Goal: Transaction & Acquisition: Book appointment/travel/reservation

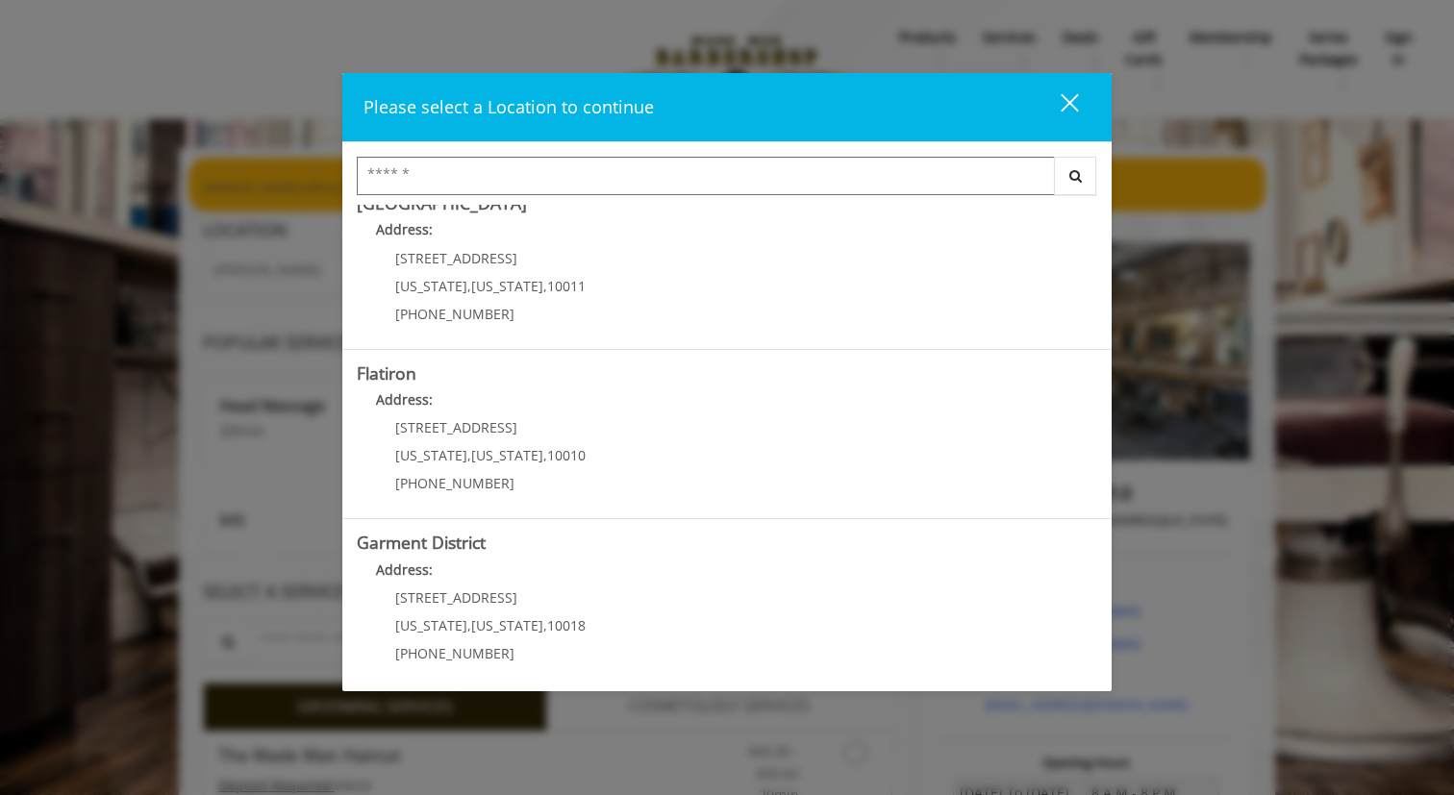
scroll to position [372, 0]
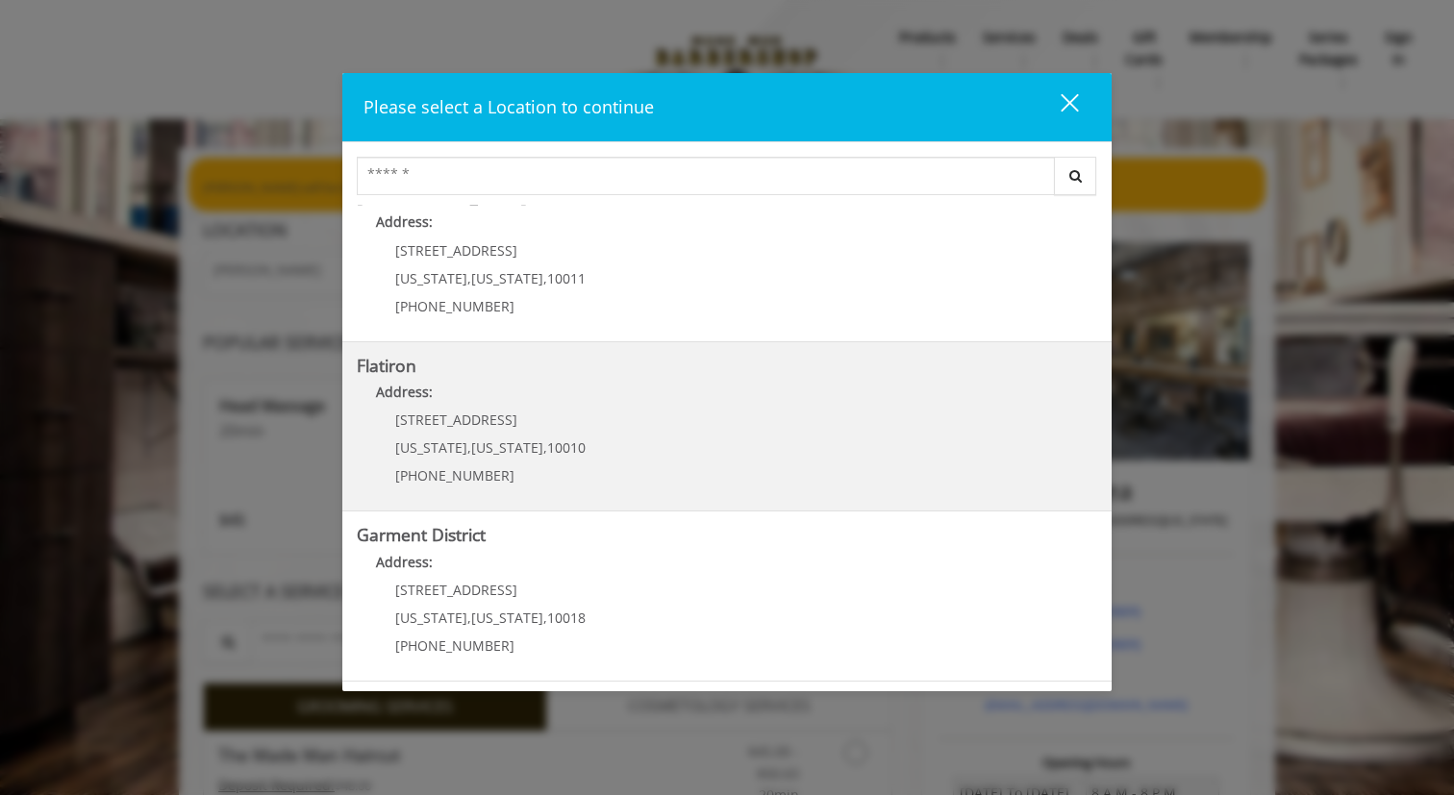
click at [423, 384] on b "Address:" at bounding box center [404, 392] width 57 height 18
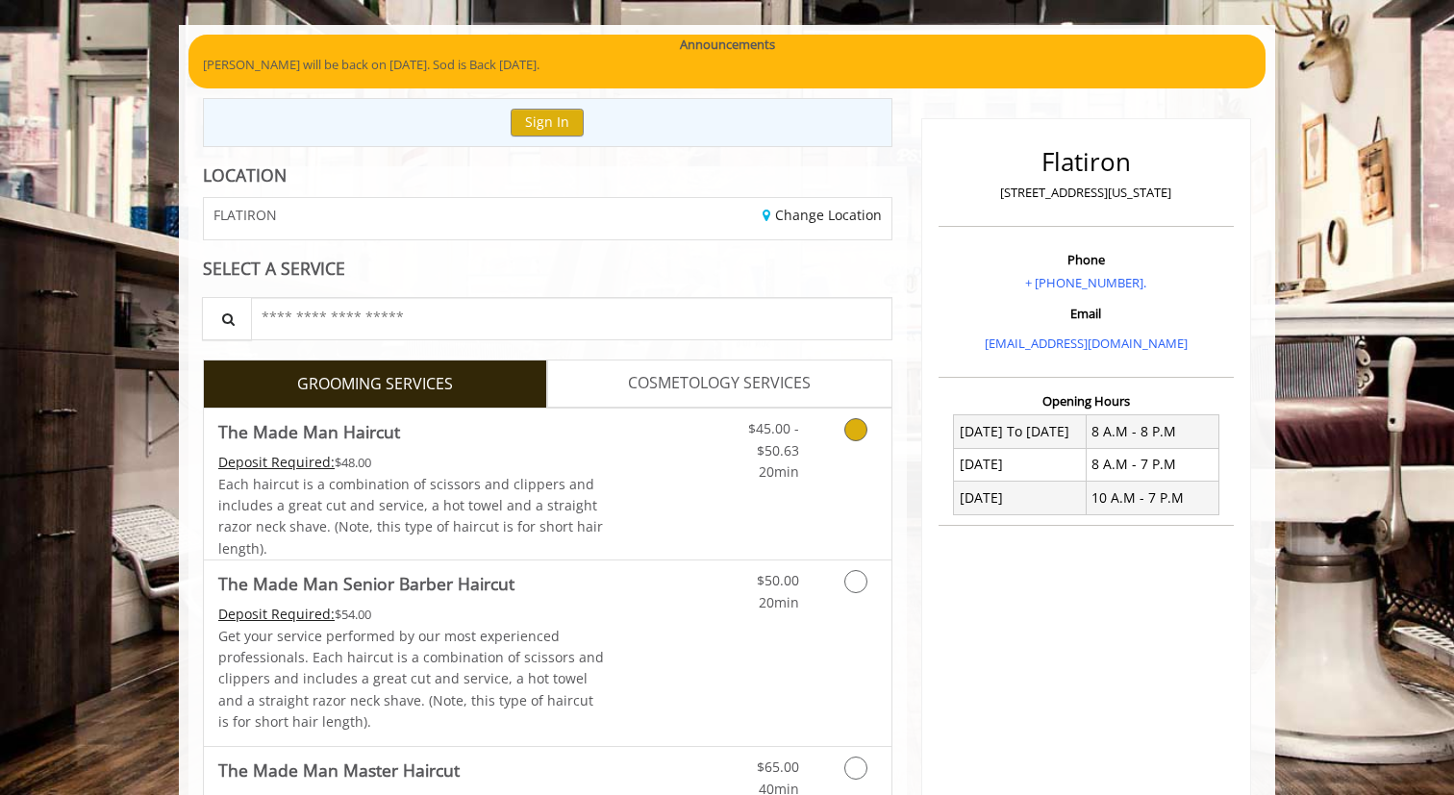
click at [578, 486] on span "Each haircut is a combination of scissors and clippers and includes a great cut…" at bounding box center [410, 516] width 385 height 83
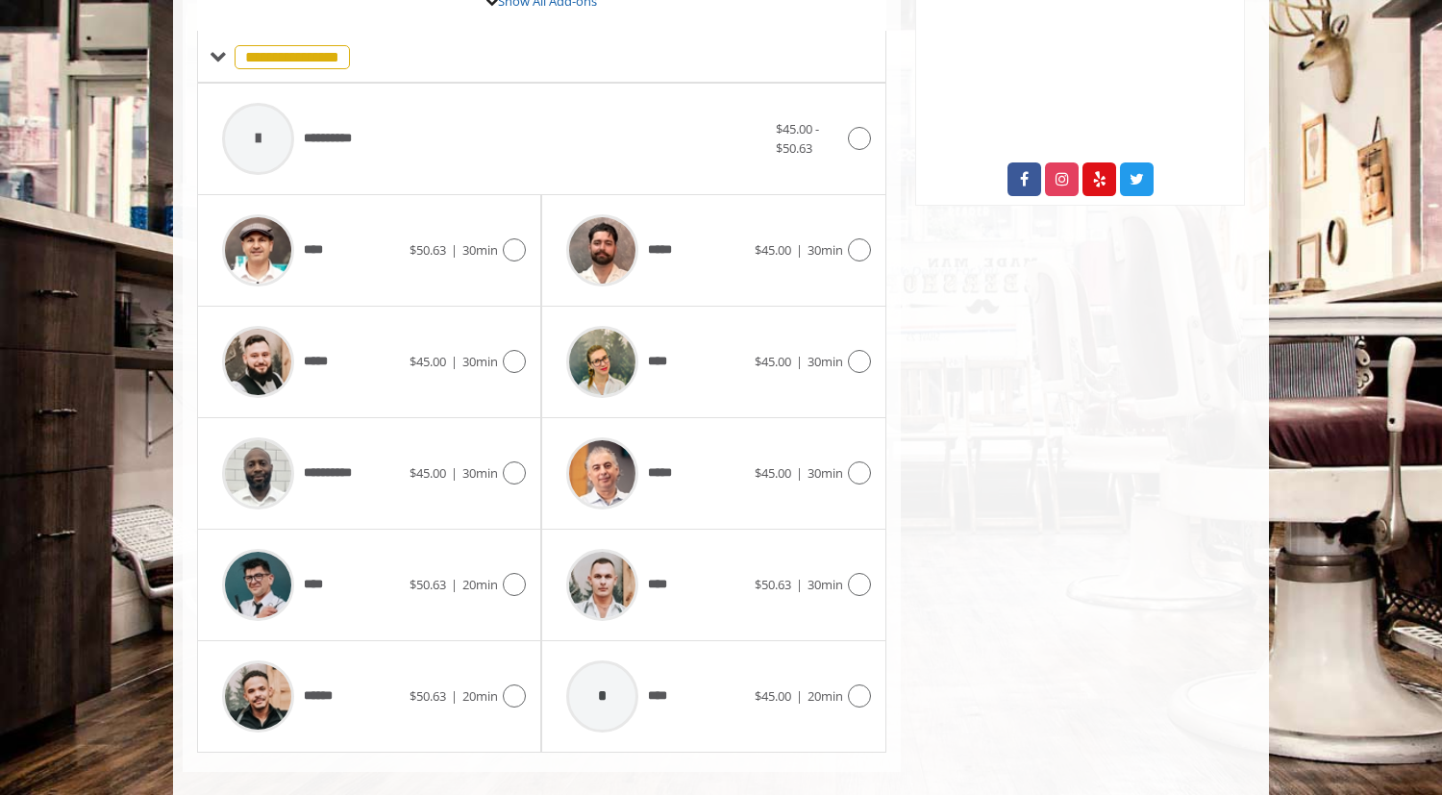
scroll to position [782, 0]
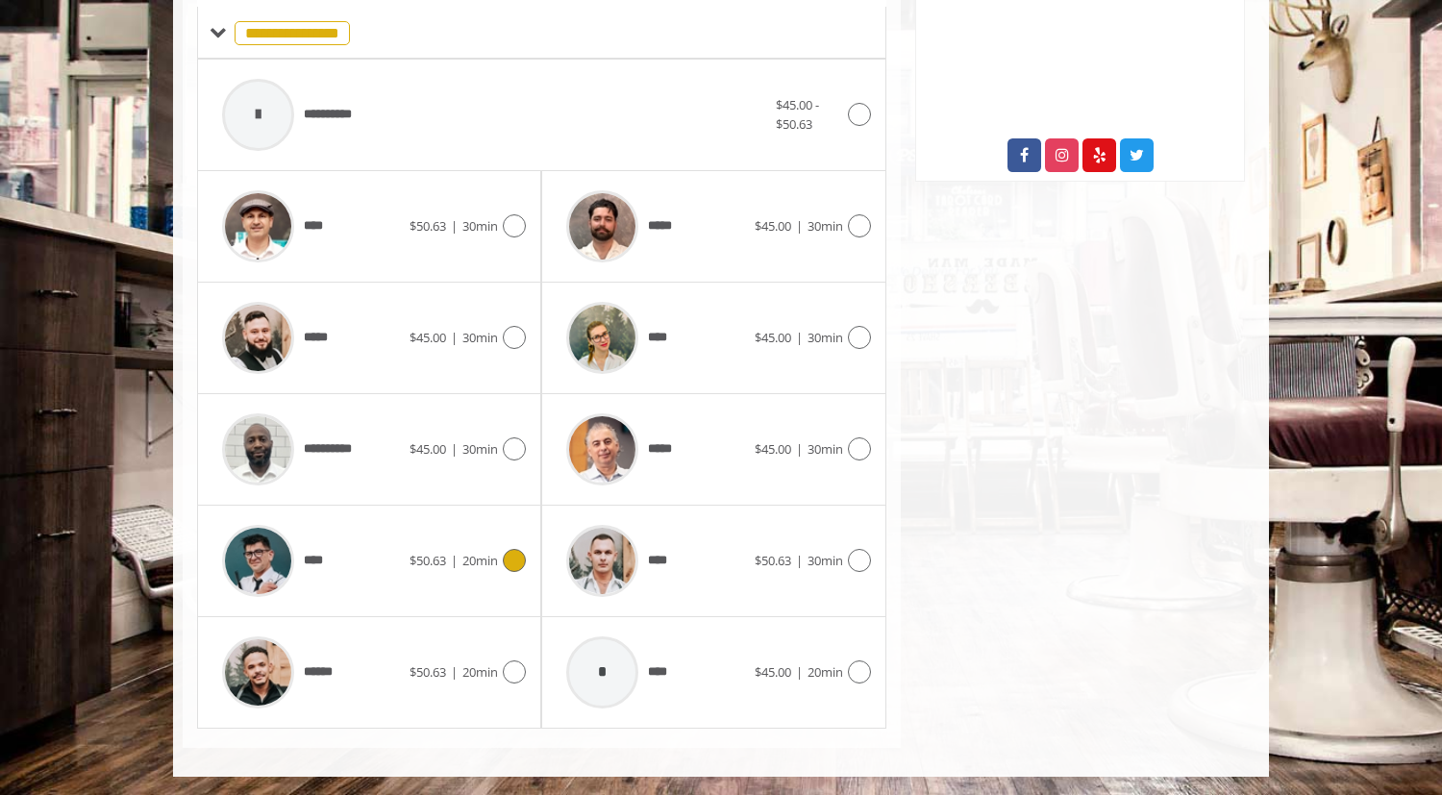
click at [478, 558] on span "20min" at bounding box center [480, 560] width 36 height 17
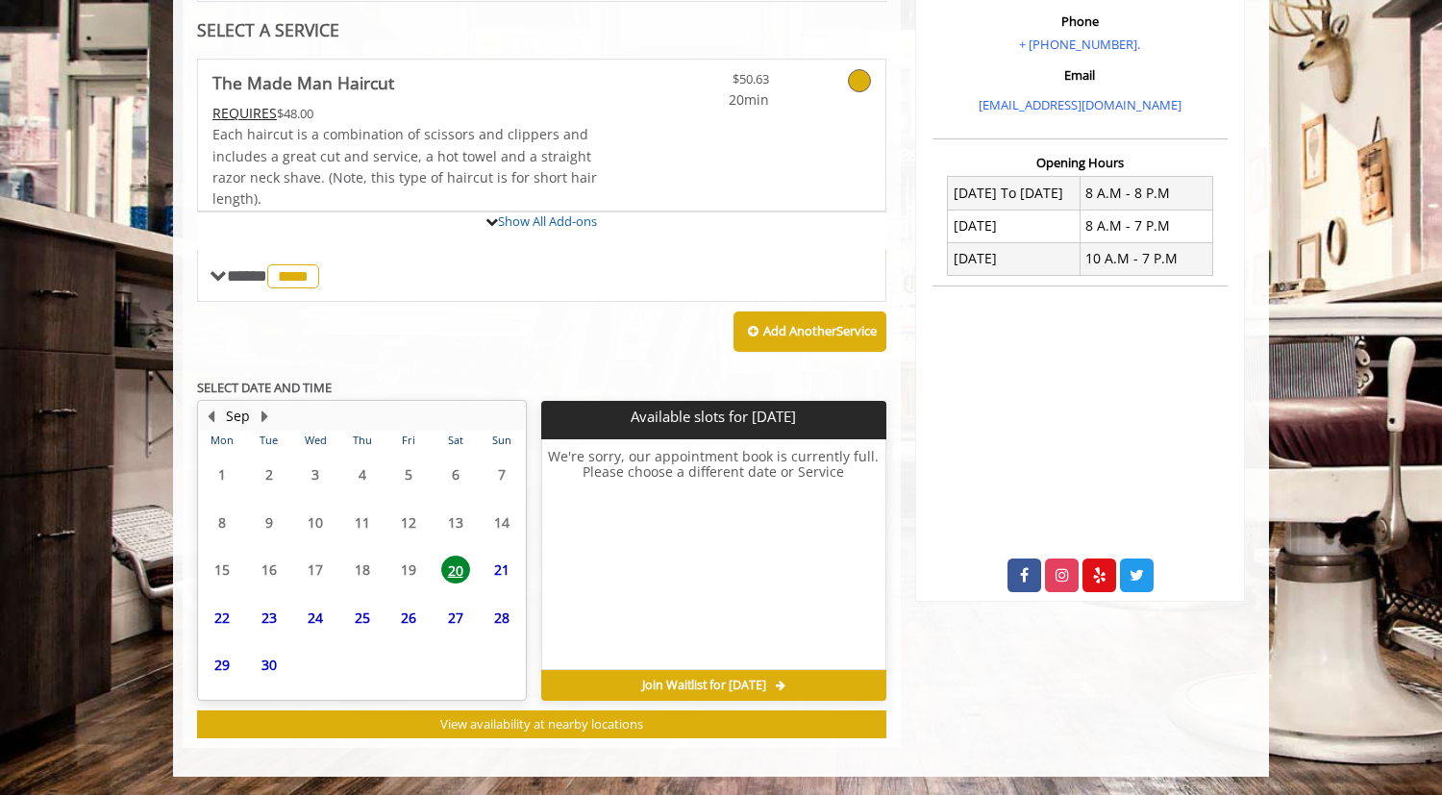
scroll to position [538, 0]
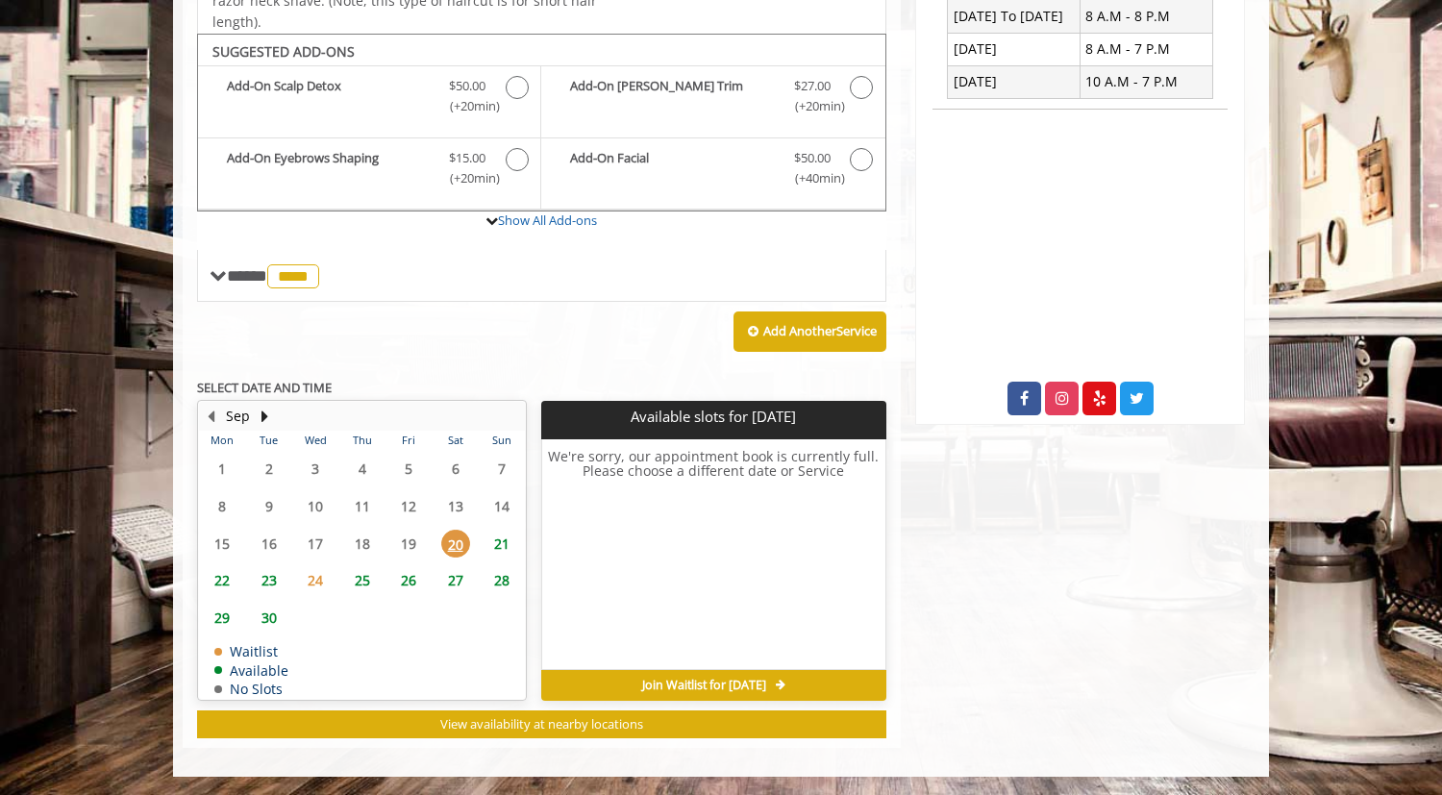
click at [270, 578] on span "23" at bounding box center [269, 580] width 29 height 28
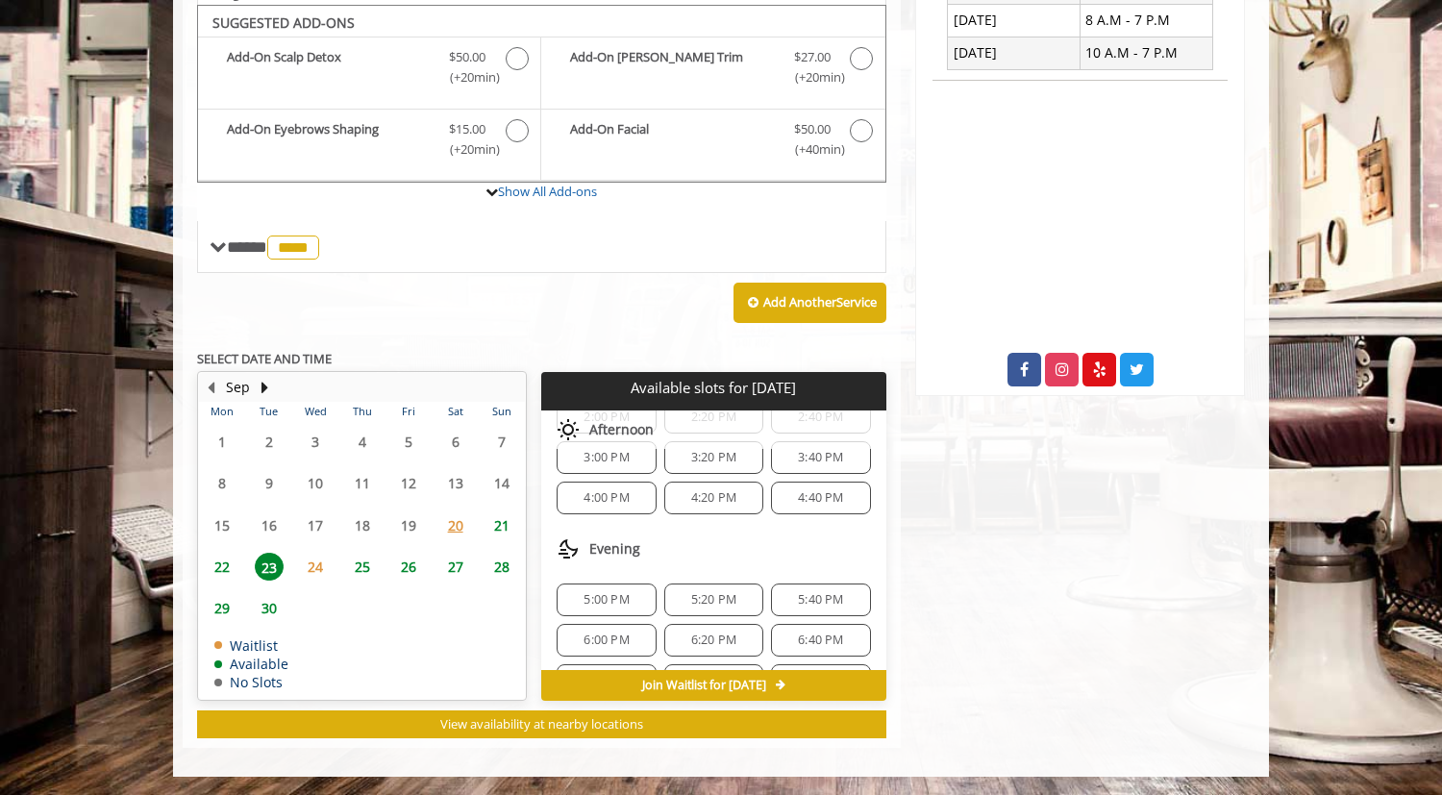
scroll to position [410, 0]
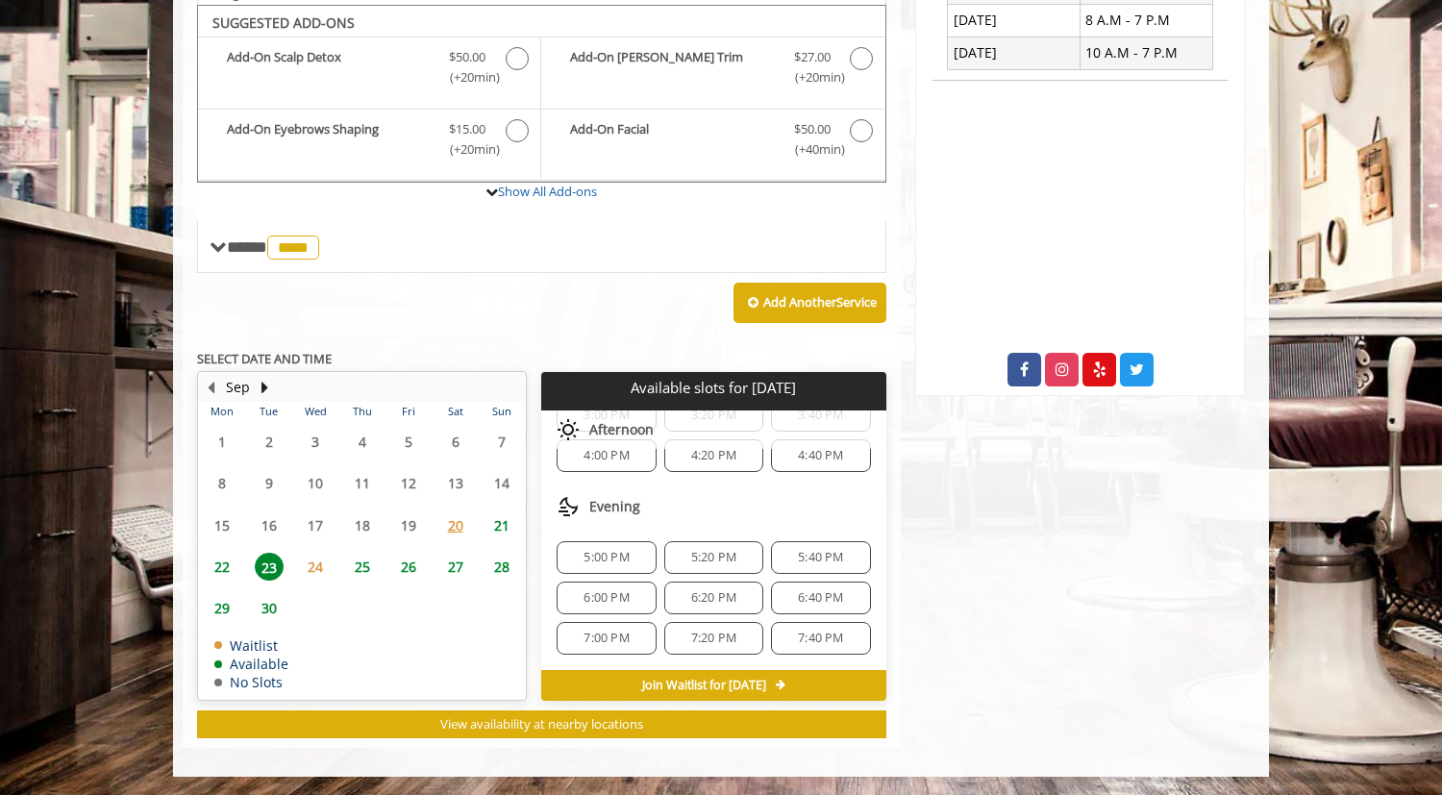
click at [598, 631] on span "7:00 PM" at bounding box center [606, 638] width 45 height 15
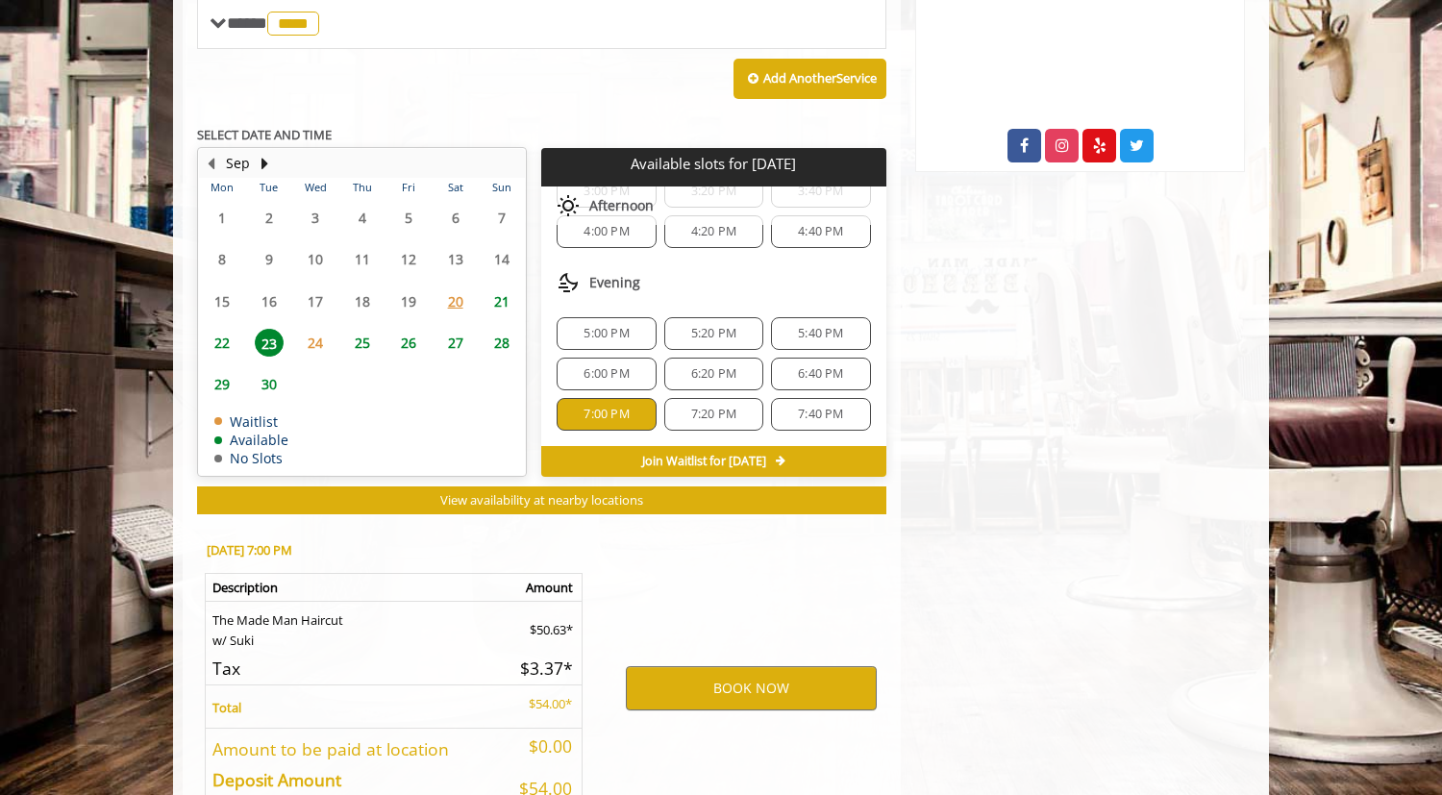
scroll to position [914, 0]
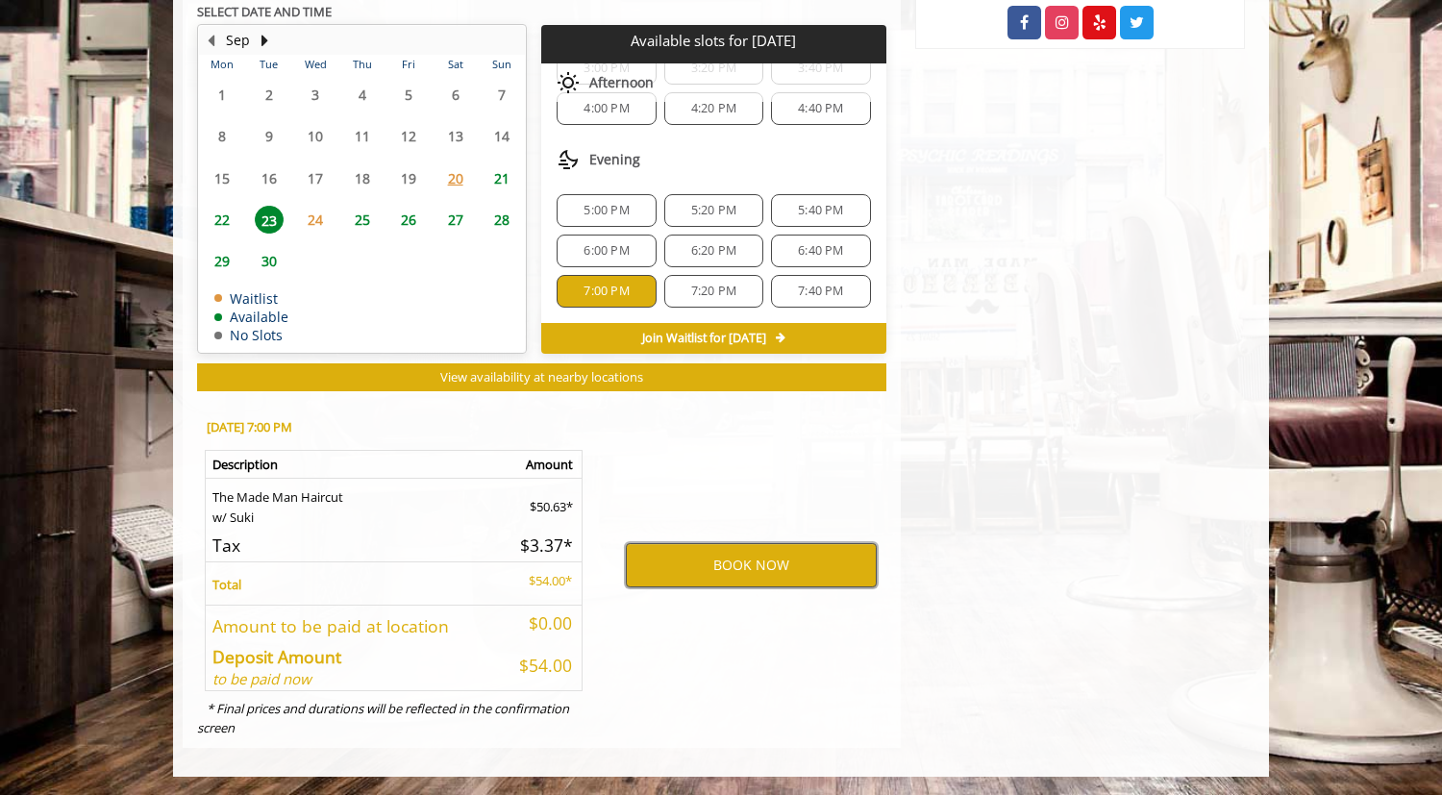
click at [663, 570] on button "BOOK NOW" at bounding box center [751, 565] width 251 height 44
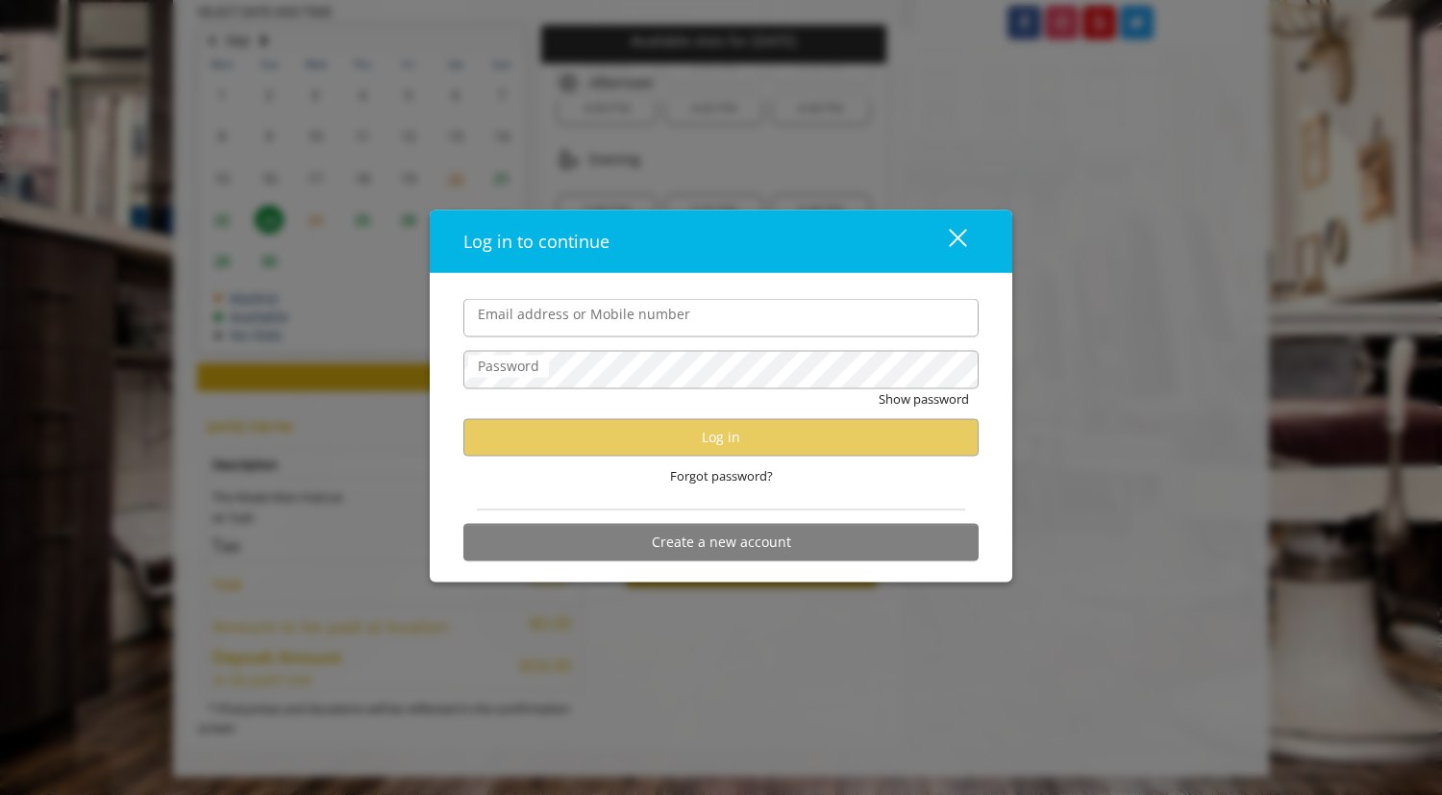
click at [587, 305] on label "Email address or Mobile number" at bounding box center [584, 314] width 232 height 21
click at [587, 305] on input "Email address or Mobile number" at bounding box center [720, 318] width 515 height 38
click at [587, 307] on input "Email address or Mobile number" at bounding box center [720, 318] width 515 height 38
type input "**********"
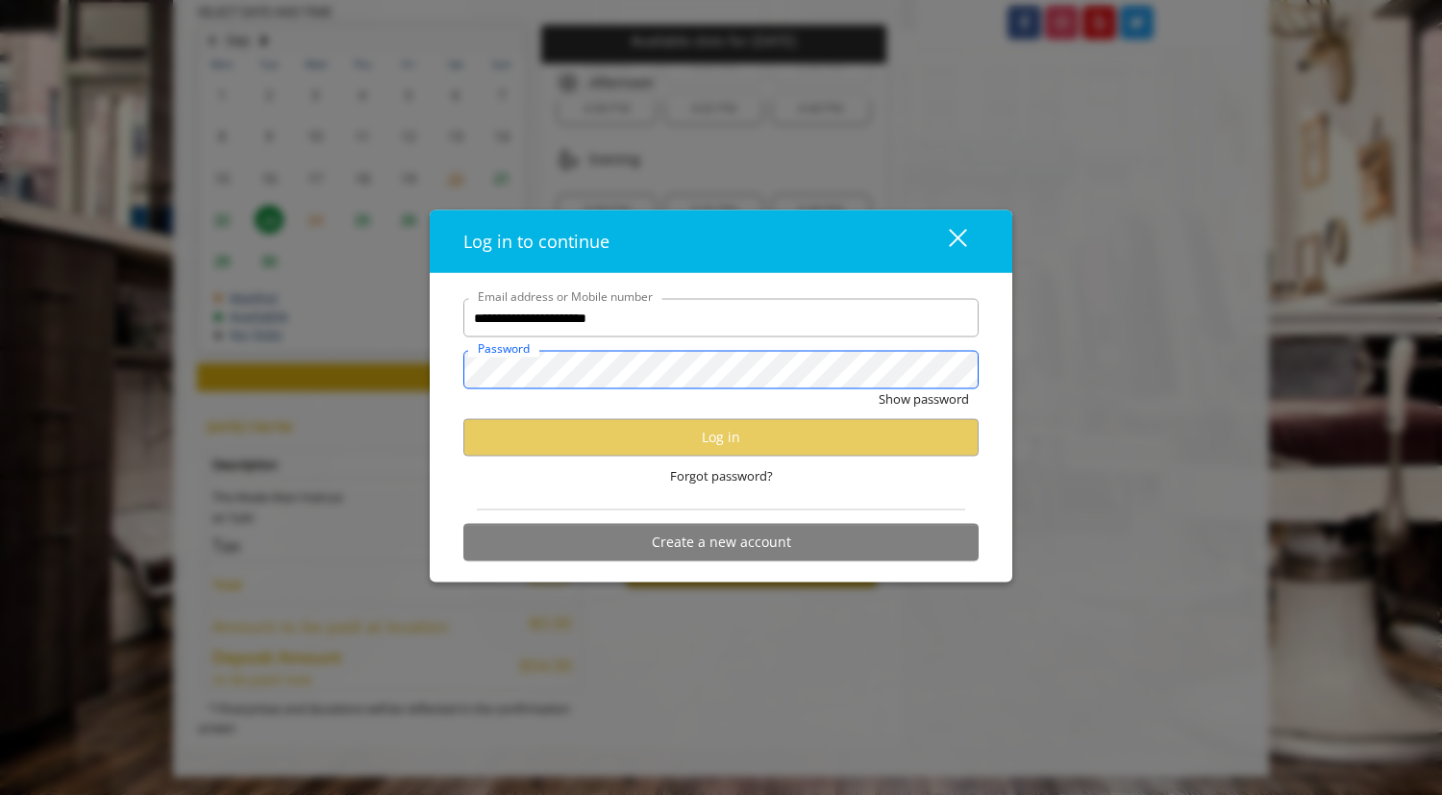
scroll to position [0, 0]
click at [541, 389] on div "Show password" at bounding box center [720, 404] width 515 height 30
click at [544, 376] on label "Password" at bounding box center [508, 366] width 81 height 21
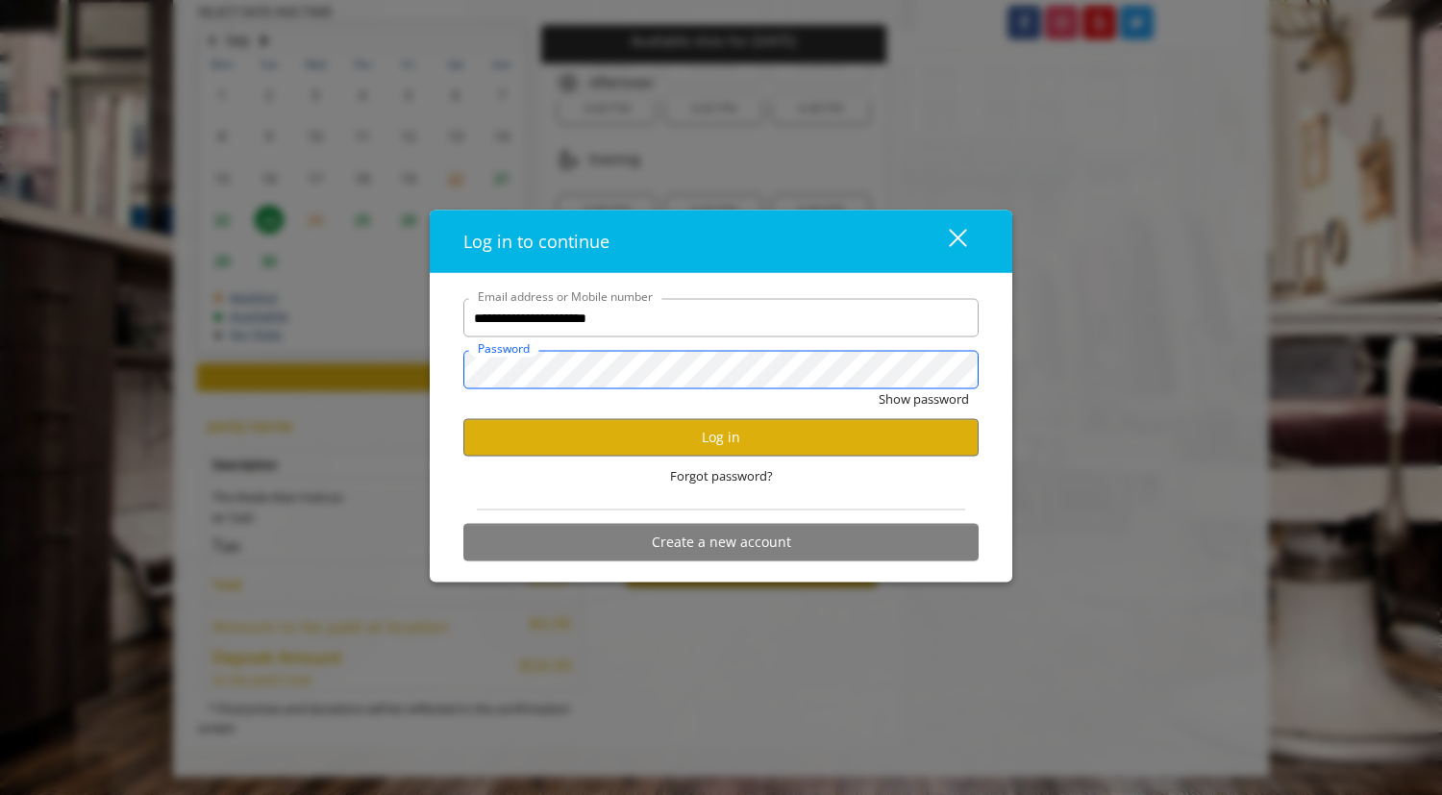
click at [879, 389] on button "Show password" at bounding box center [924, 399] width 90 height 20
click at [717, 437] on button "Log in" at bounding box center [720, 436] width 515 height 37
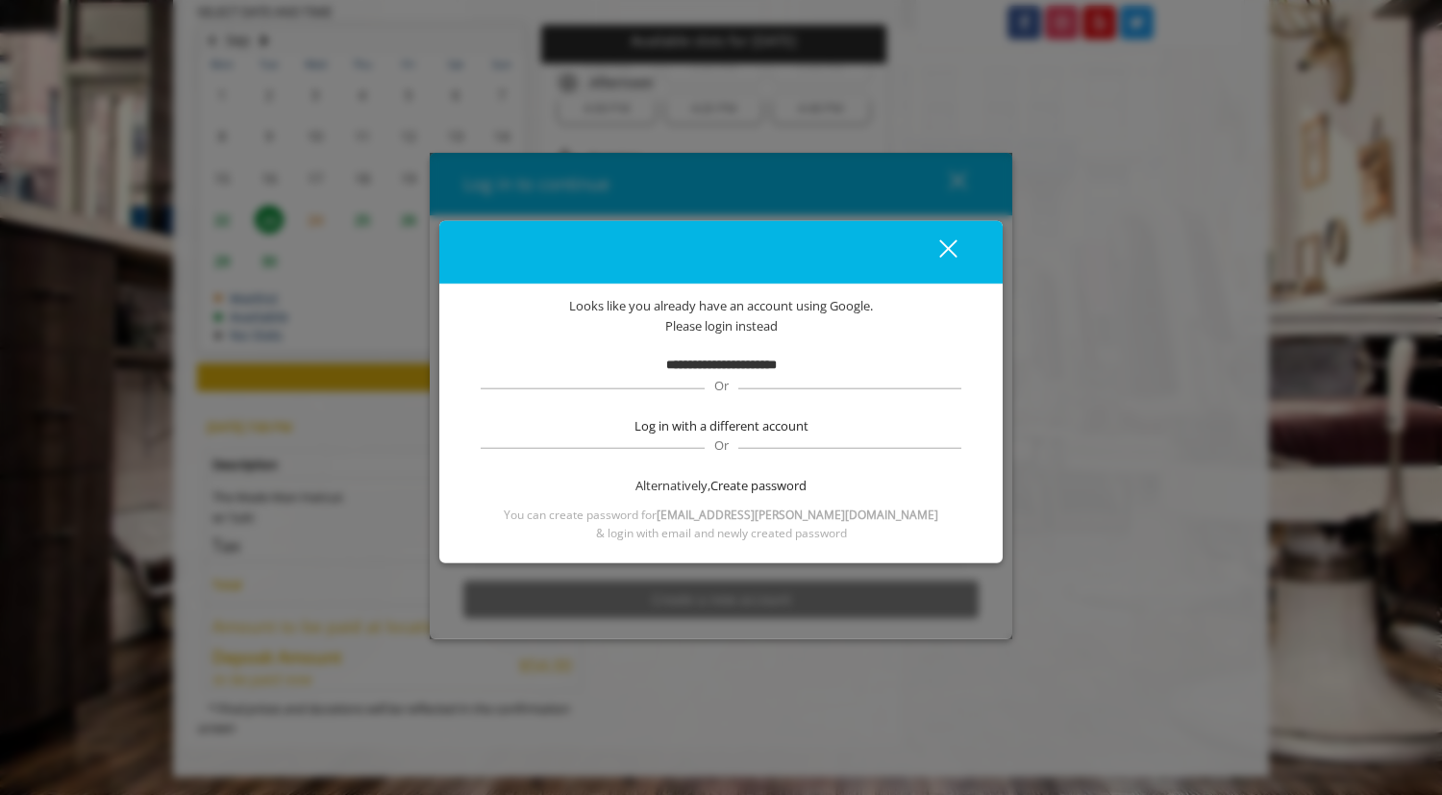
click at [722, 369] on b "**********" at bounding box center [721, 364] width 111 height 12
click at [733, 328] on span "Please login instead" at bounding box center [721, 326] width 112 height 20
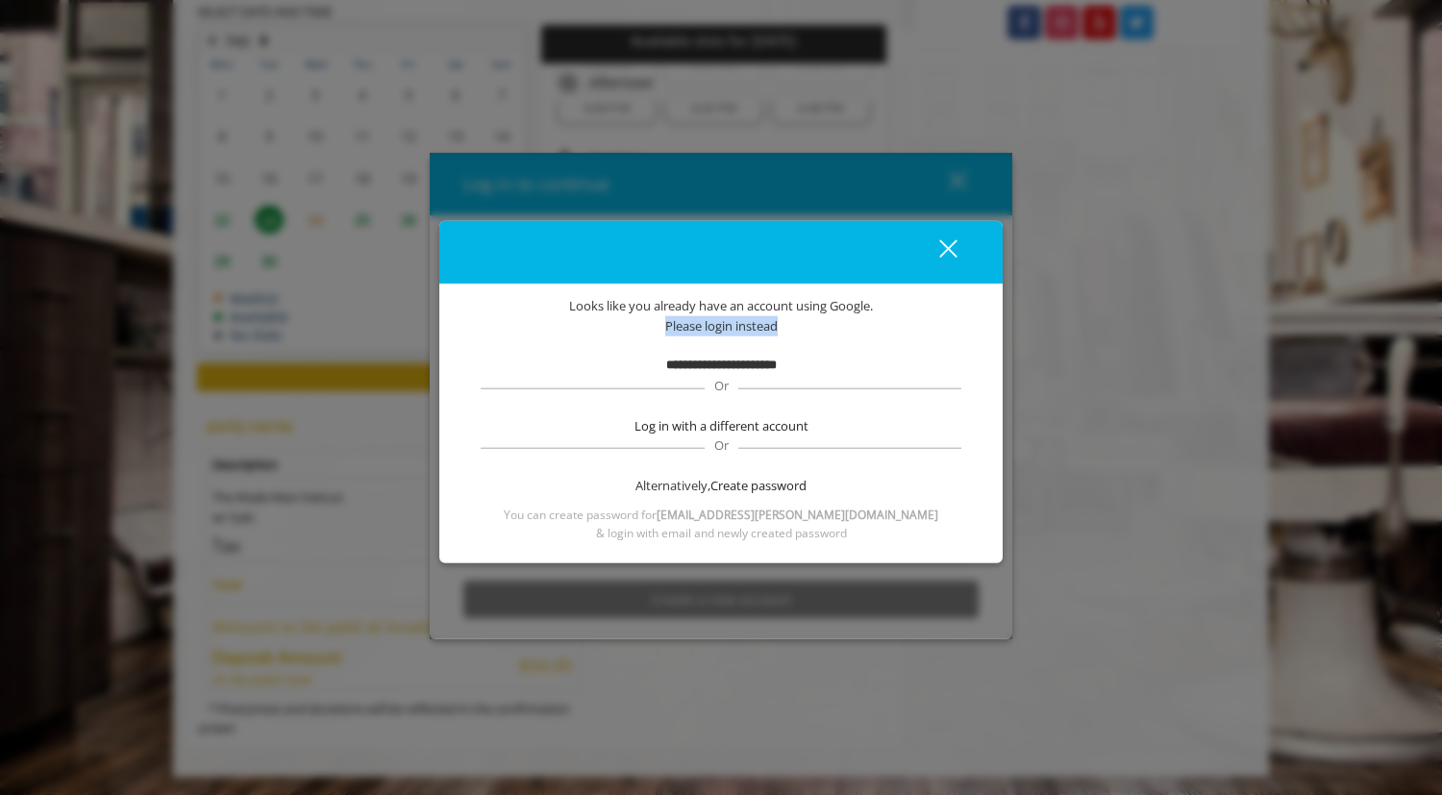
click at [733, 328] on span "Please login instead" at bounding box center [721, 326] width 112 height 20
click at [729, 363] on b "**********" at bounding box center [721, 364] width 111 height 12
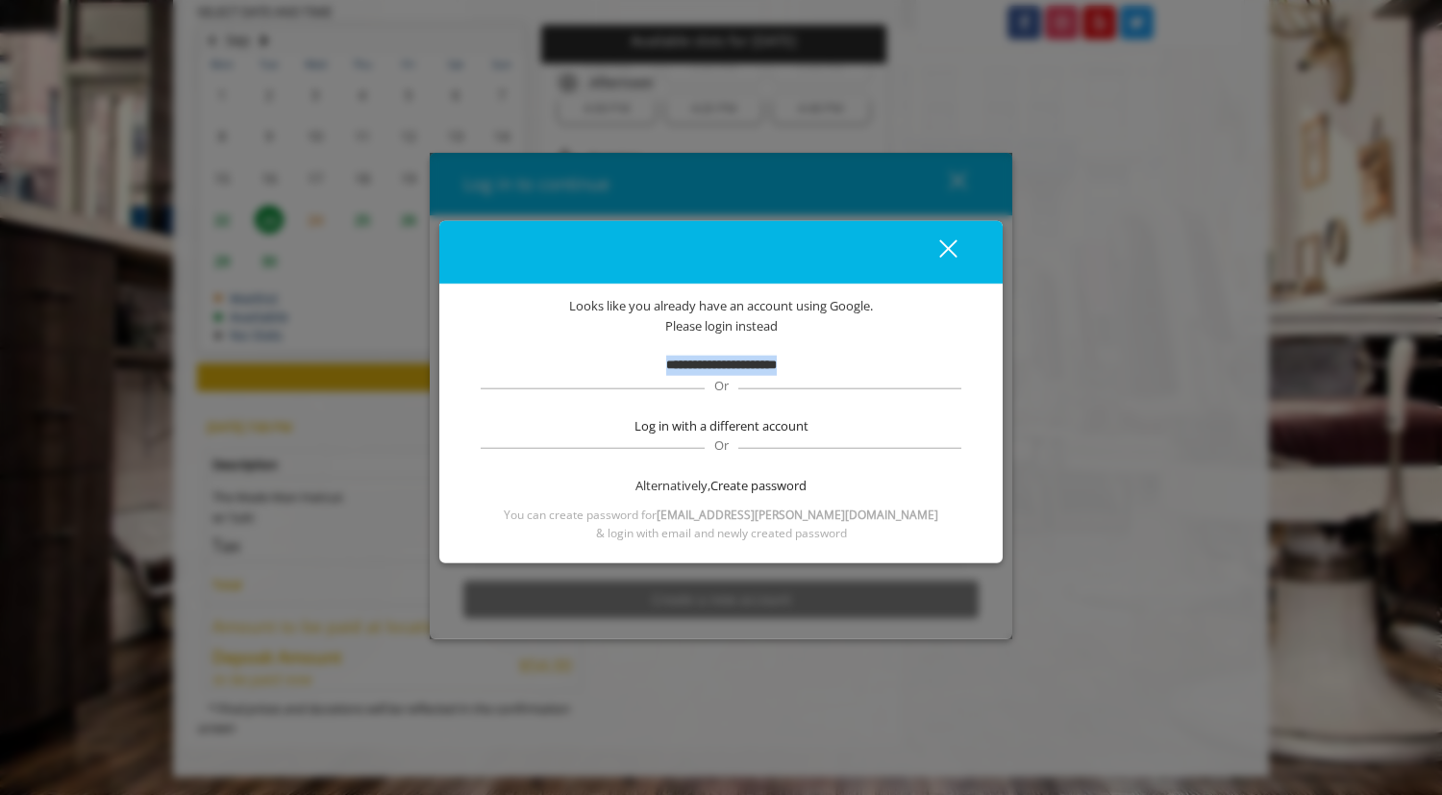
click at [955, 249] on div "close" at bounding box center [936, 251] width 38 height 29
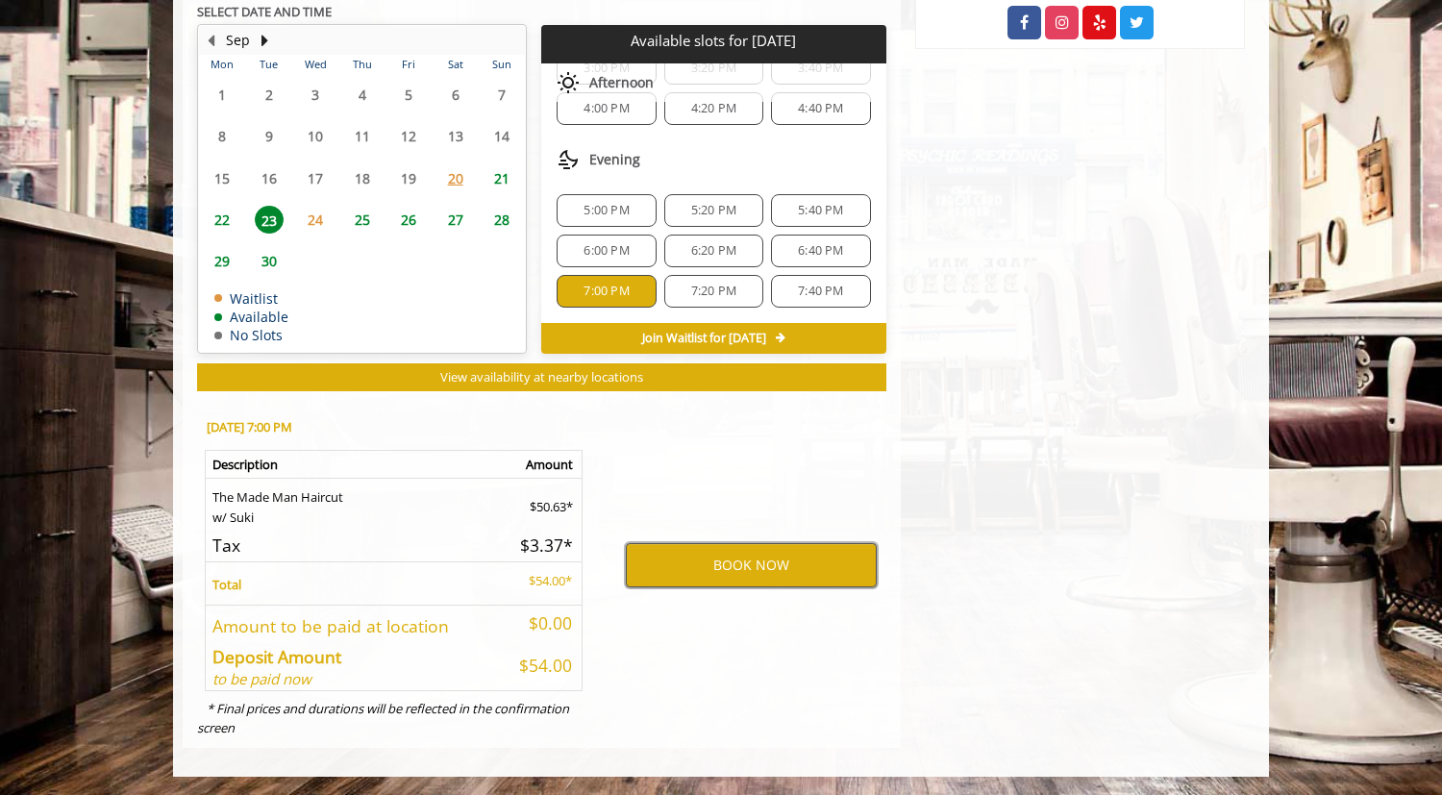
click at [758, 576] on button "BOOK NOW" at bounding box center [751, 565] width 251 height 44
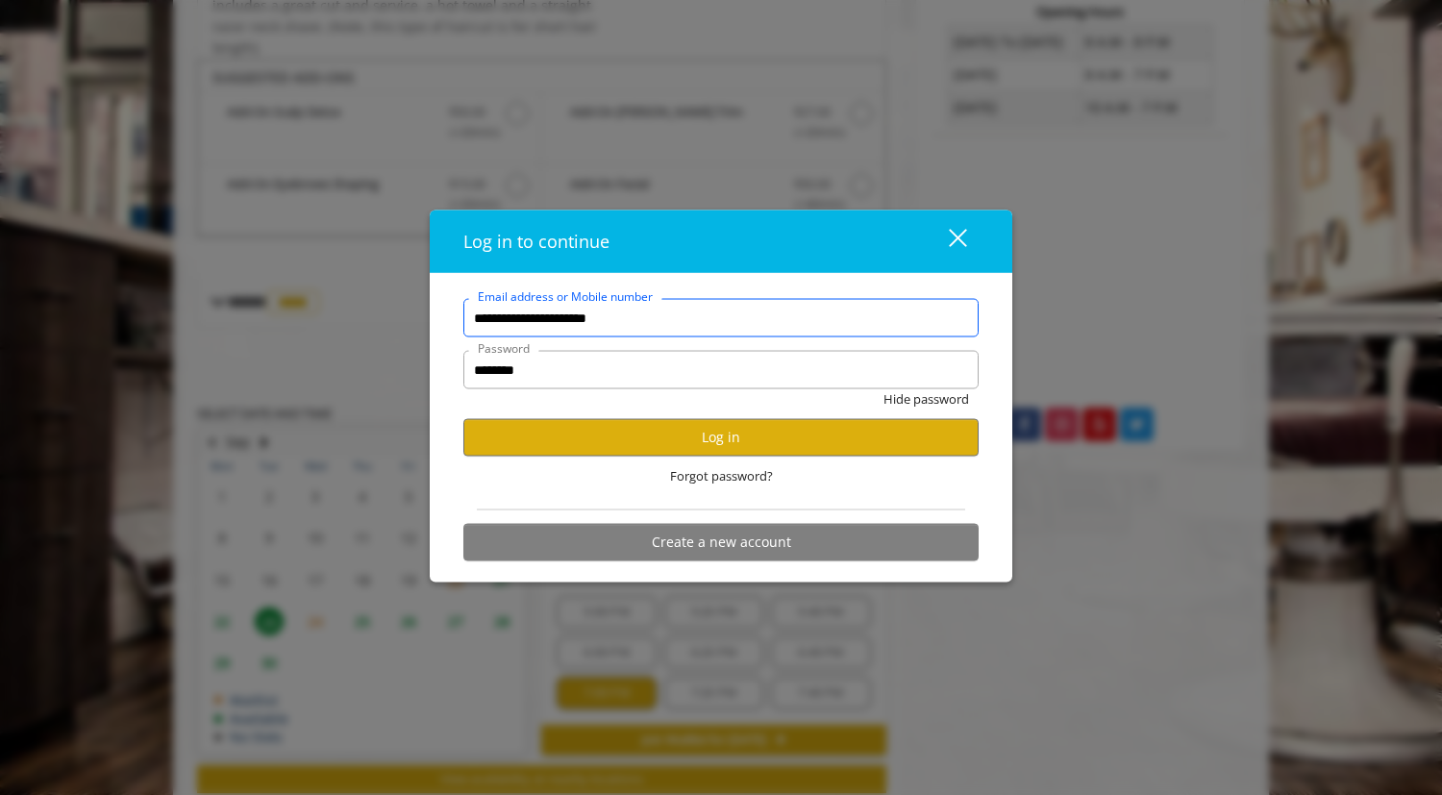
scroll to position [522, 0]
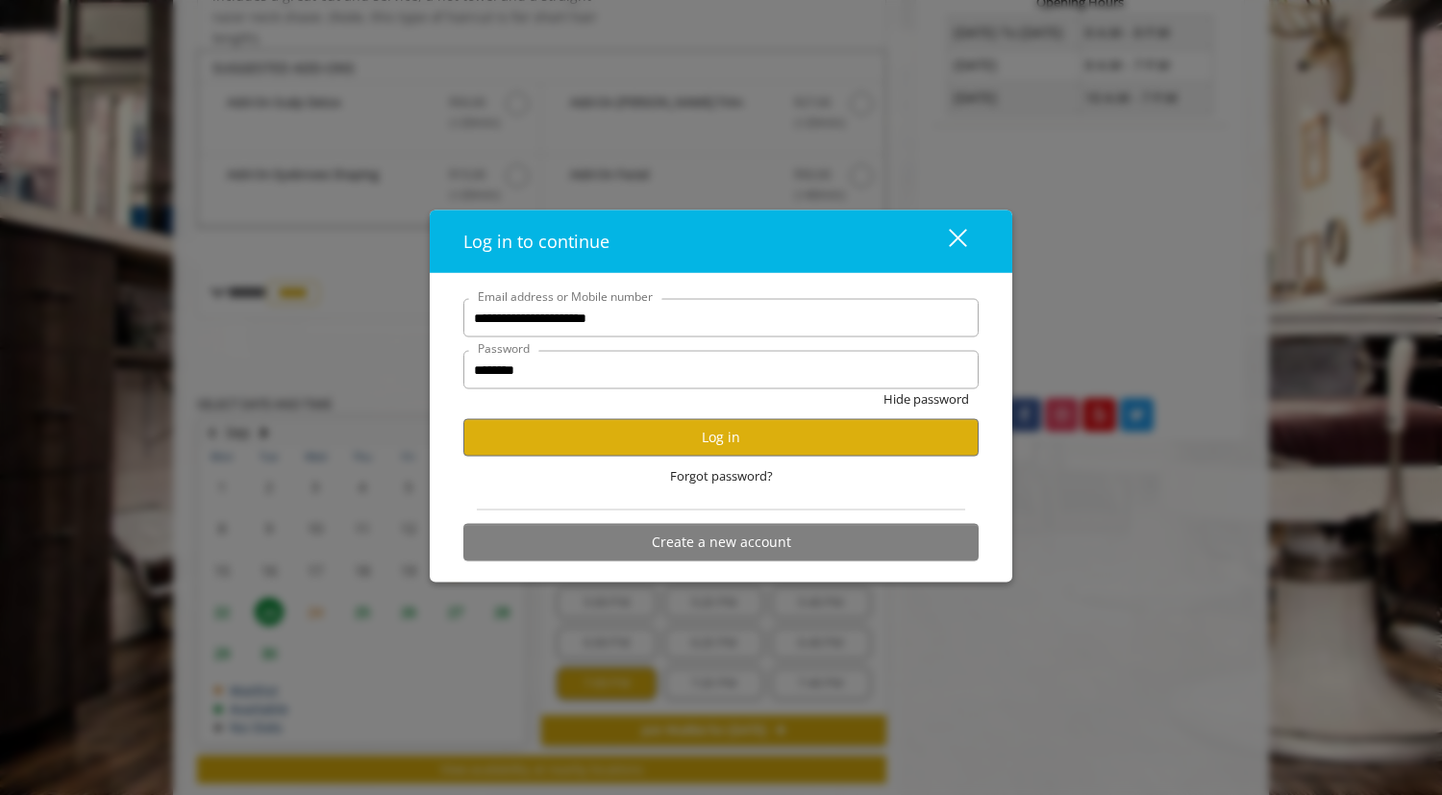
click at [970, 238] on button "close" at bounding box center [945, 240] width 65 height 39
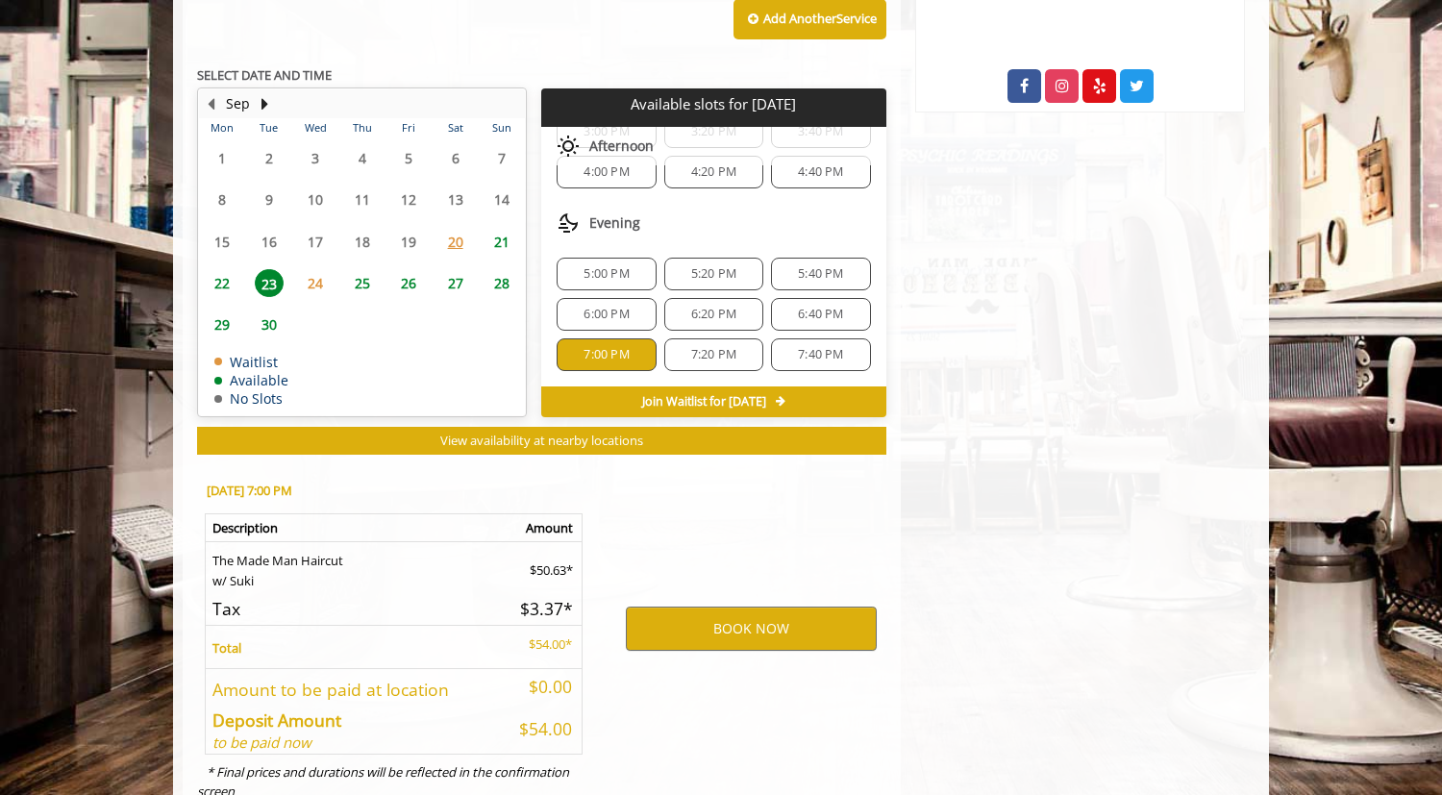
scroll to position [914, 0]
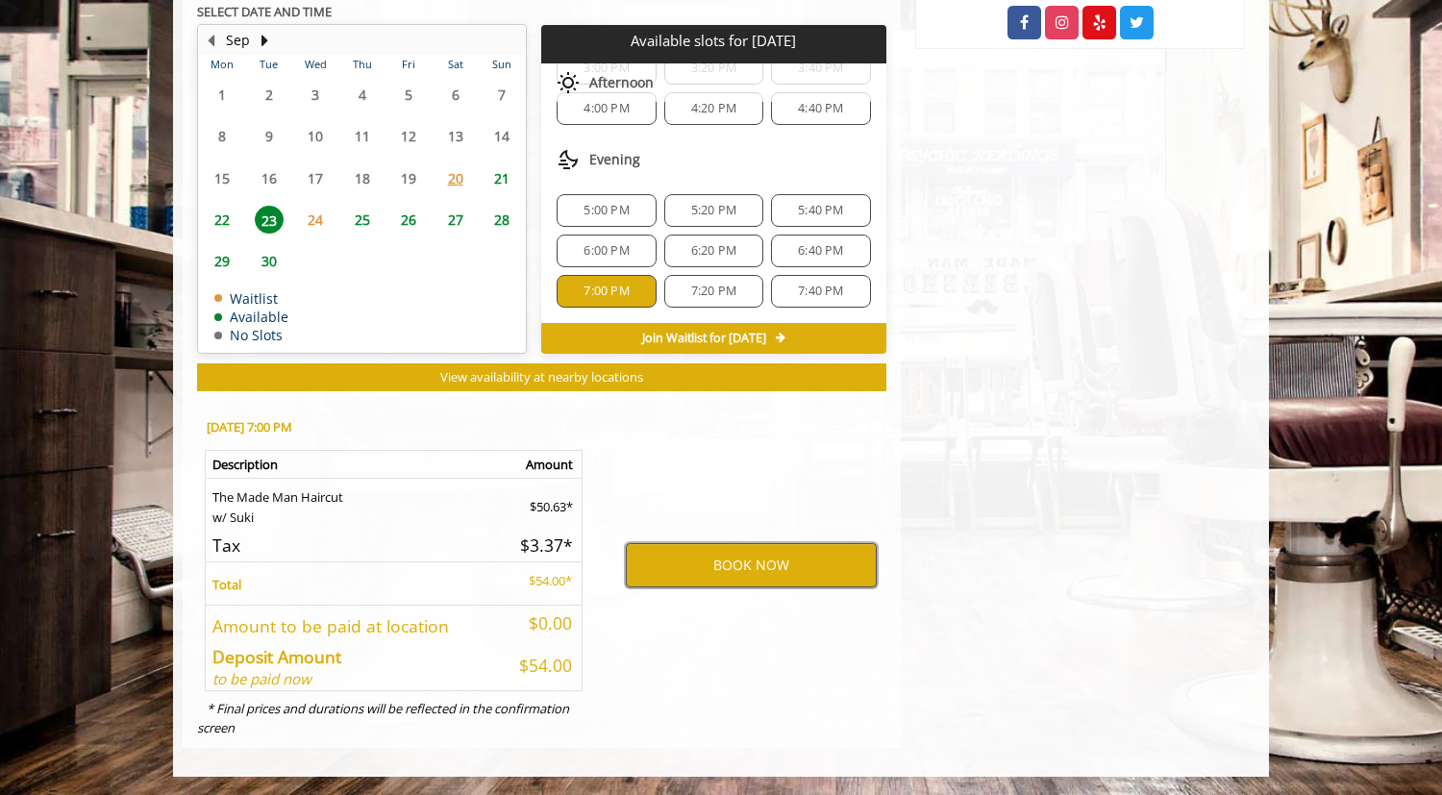
click at [752, 568] on button "BOOK NOW" at bounding box center [751, 565] width 251 height 44
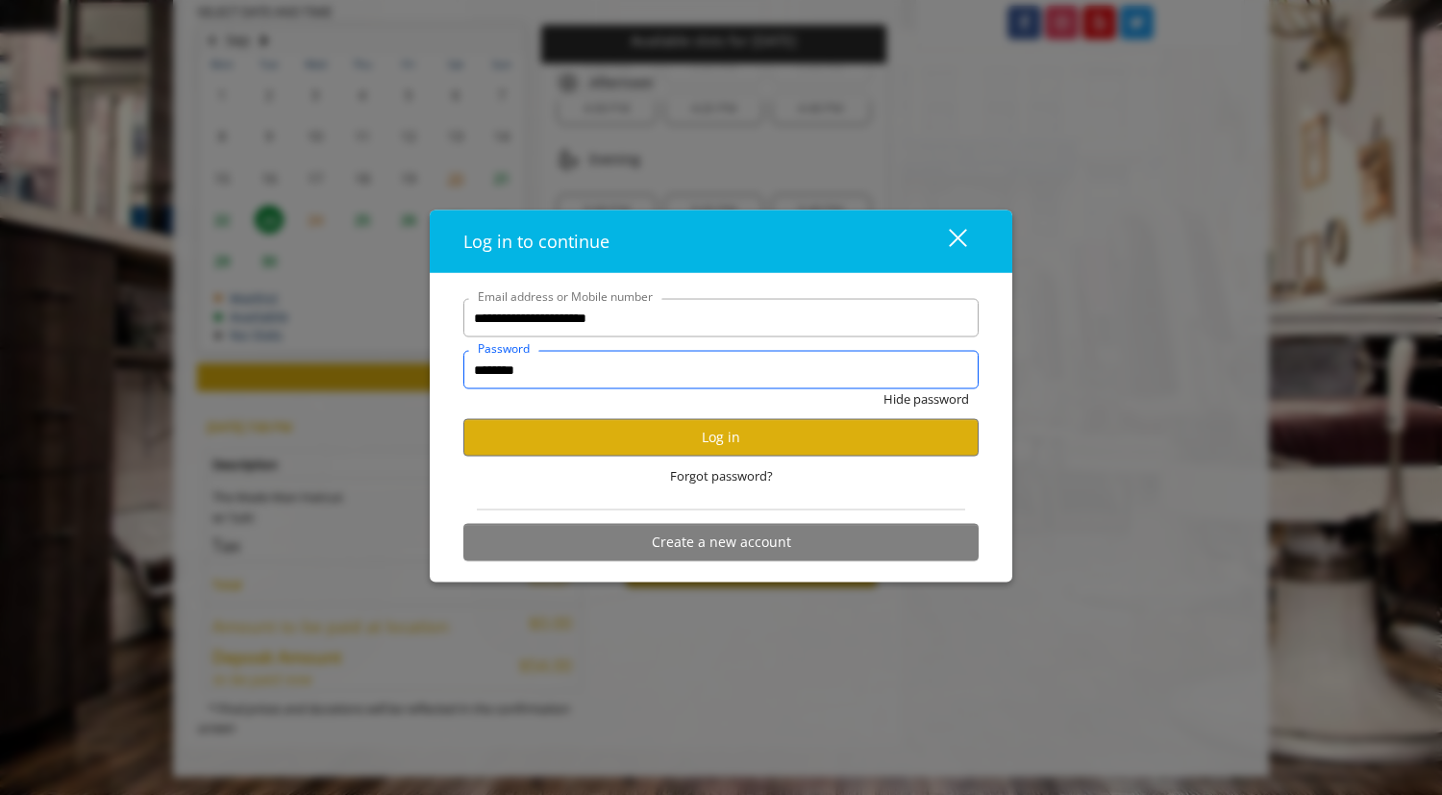
click at [712, 362] on input "********" at bounding box center [720, 370] width 515 height 38
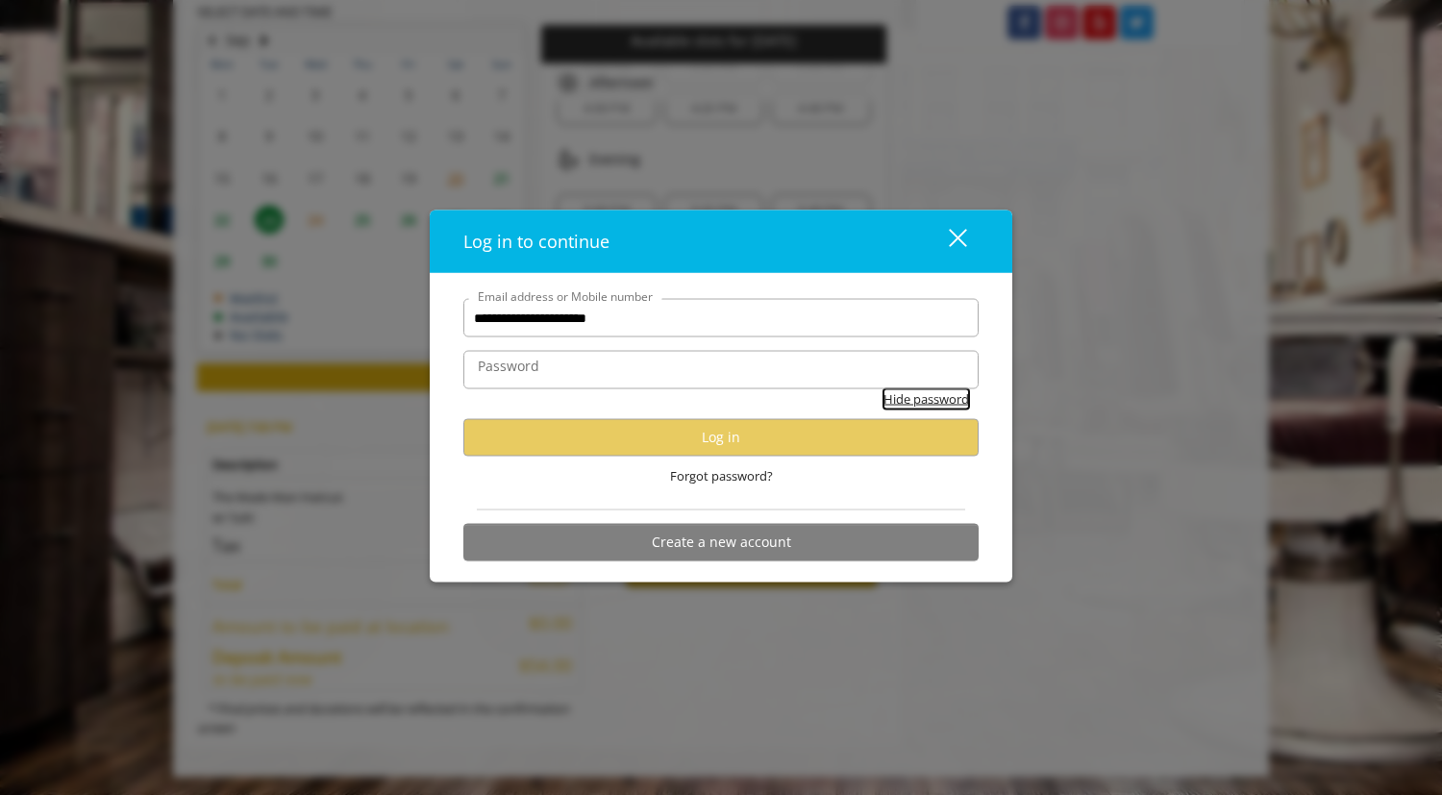
click at [943, 402] on button "Hide password" at bounding box center [927, 399] width 86 height 20
click at [942, 402] on button "Show password" at bounding box center [924, 399] width 90 height 20
click at [962, 239] on div "close dialog" at bounding box center [958, 238] width 18 height 18
